Goal: Transaction & Acquisition: Purchase product/service

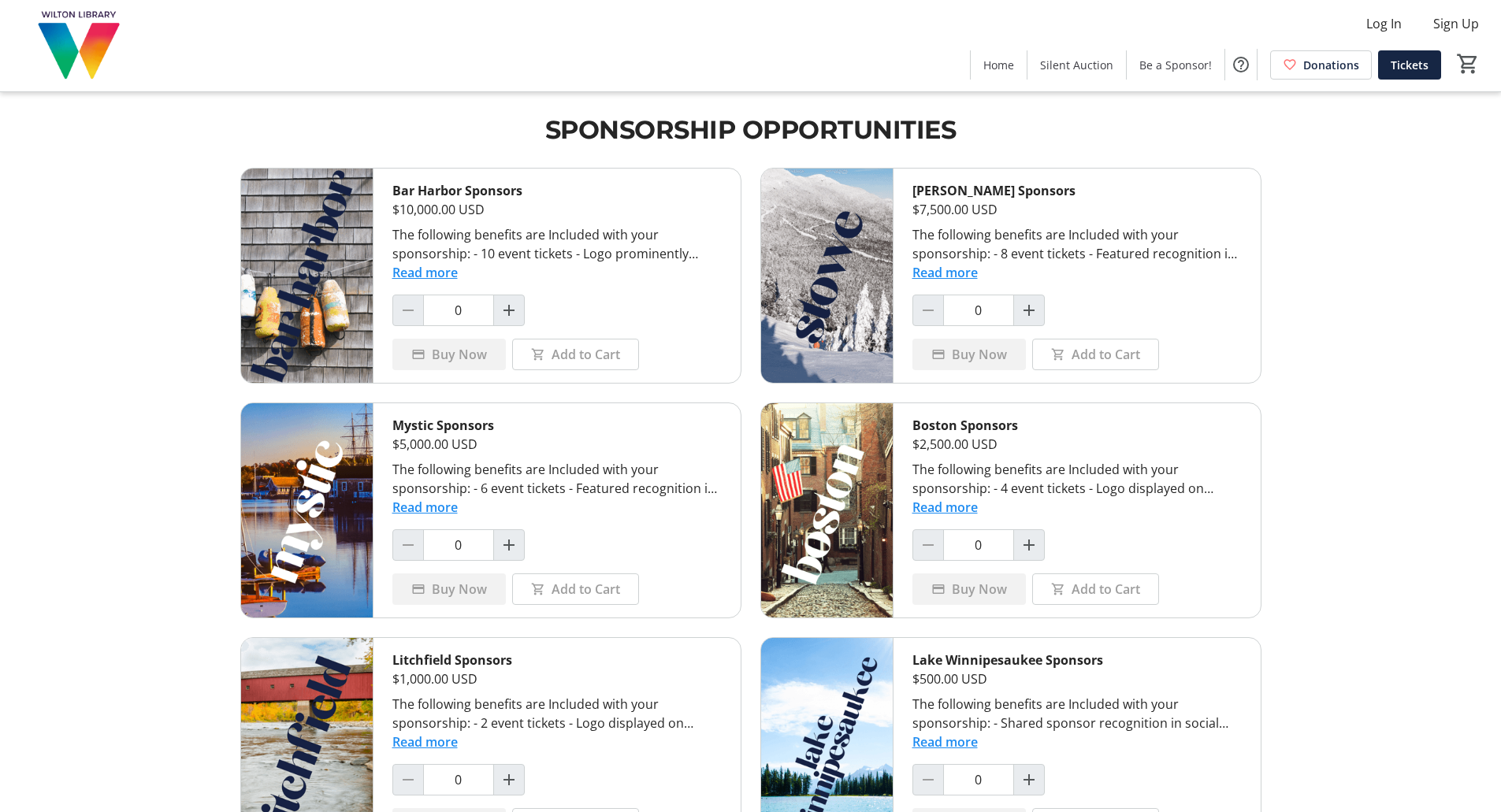
click at [71, 53] on img at bounding box center [80, 46] width 141 height 79
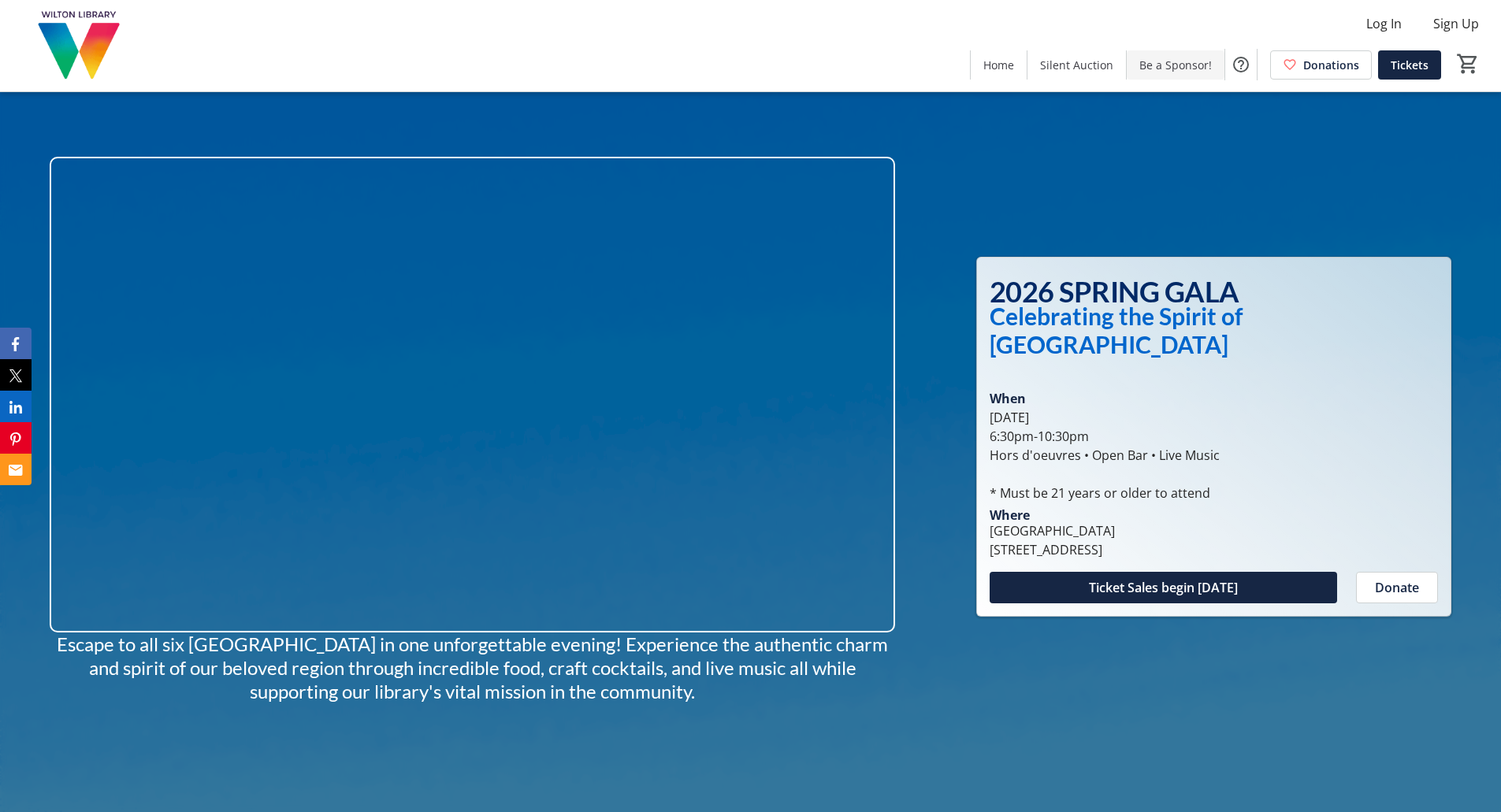
click at [1197, 69] on span "Be a Sponsor!" at bounding box center [1176, 65] width 72 height 17
